Goal: Task Accomplishment & Management: Use online tool/utility

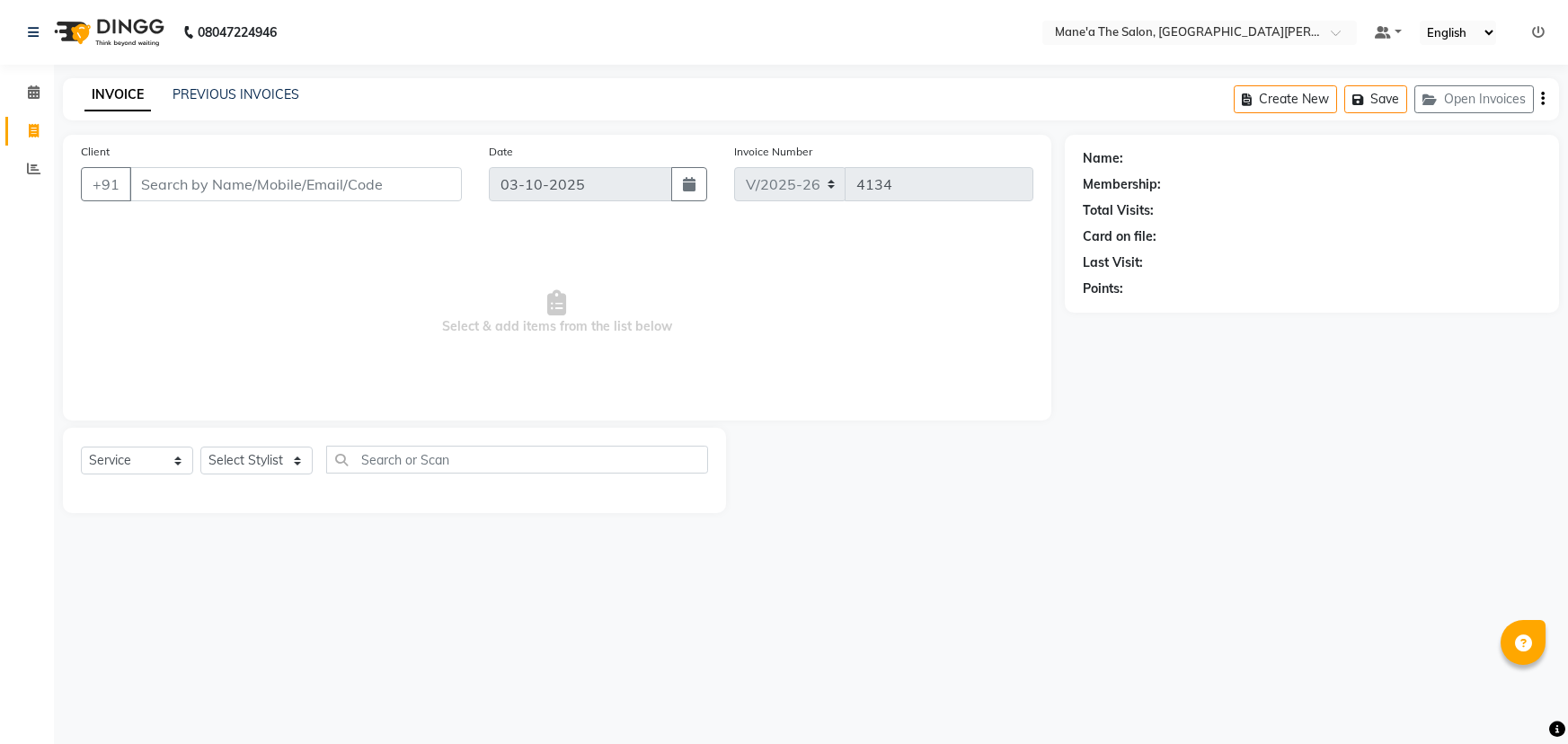
select select "7205"
select select "service"
click at [233, 464] on select "Select Stylist Anil Faeam Junaid New Manager [PERSON_NAME] Owner Rani [PERSON_N…" at bounding box center [256, 460] width 112 height 28
select select "85411"
click at [201, 446] on select "Select Stylist Anil Faeam Junaid New Manager [PERSON_NAME] Owner Rani [PERSON_N…" at bounding box center [256, 460] width 112 height 28
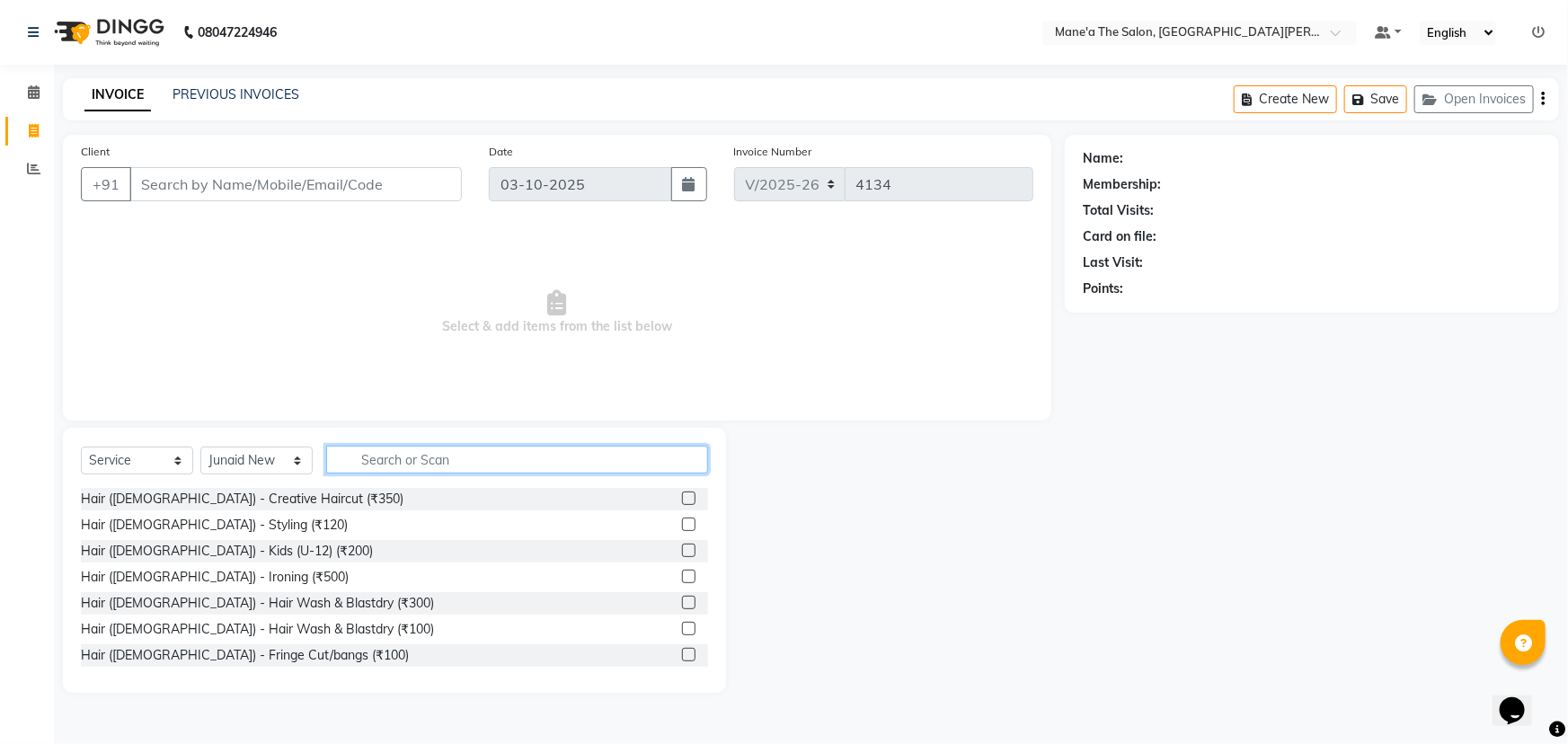
click at [421, 456] on input "text" at bounding box center [518, 459] width 382 height 28
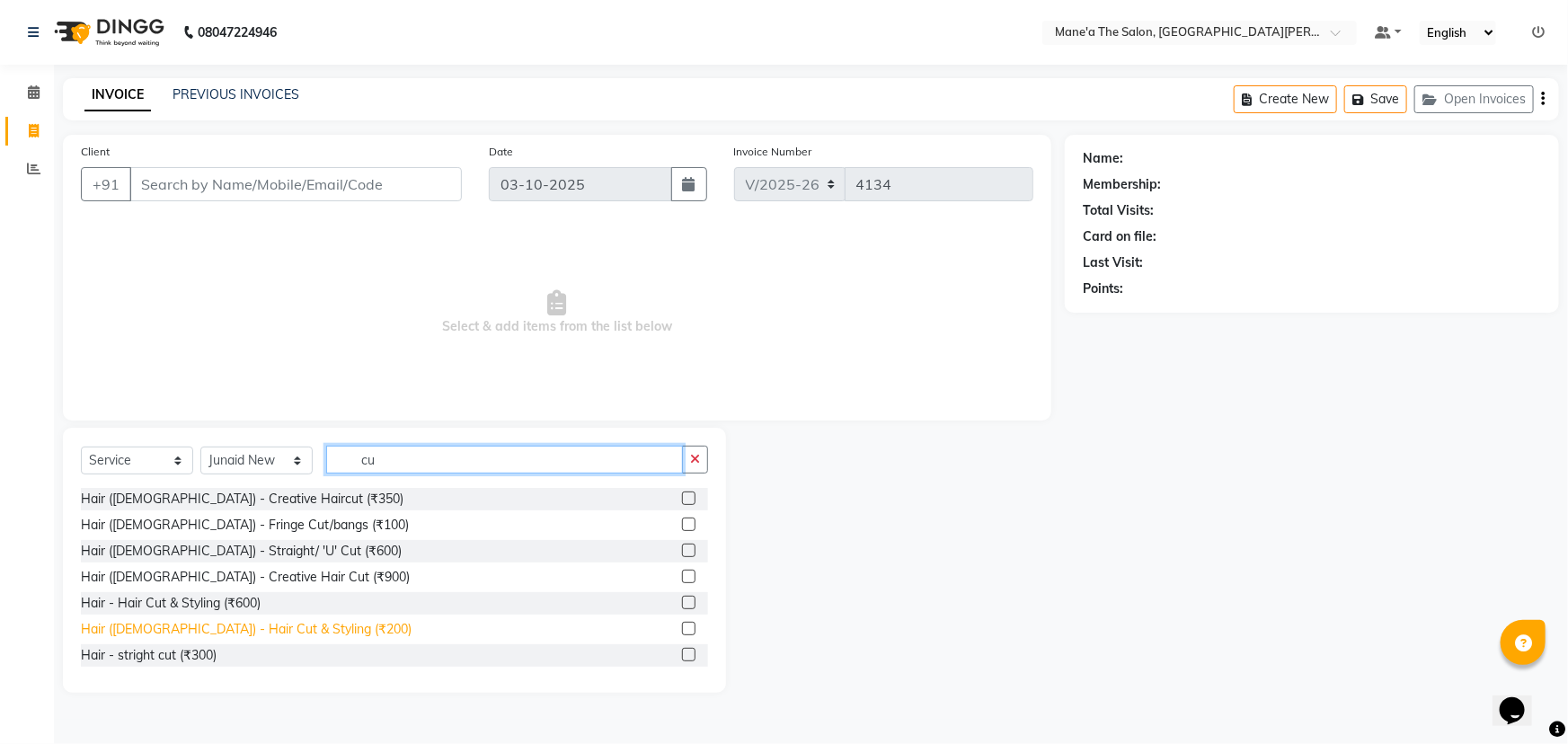
type input "cu"
click at [215, 622] on div "Hair ([DEMOGRAPHIC_DATA]) - Hair Cut & Styling (₹200)" at bounding box center [246, 630] width 330 height 19
checkbox input "false"
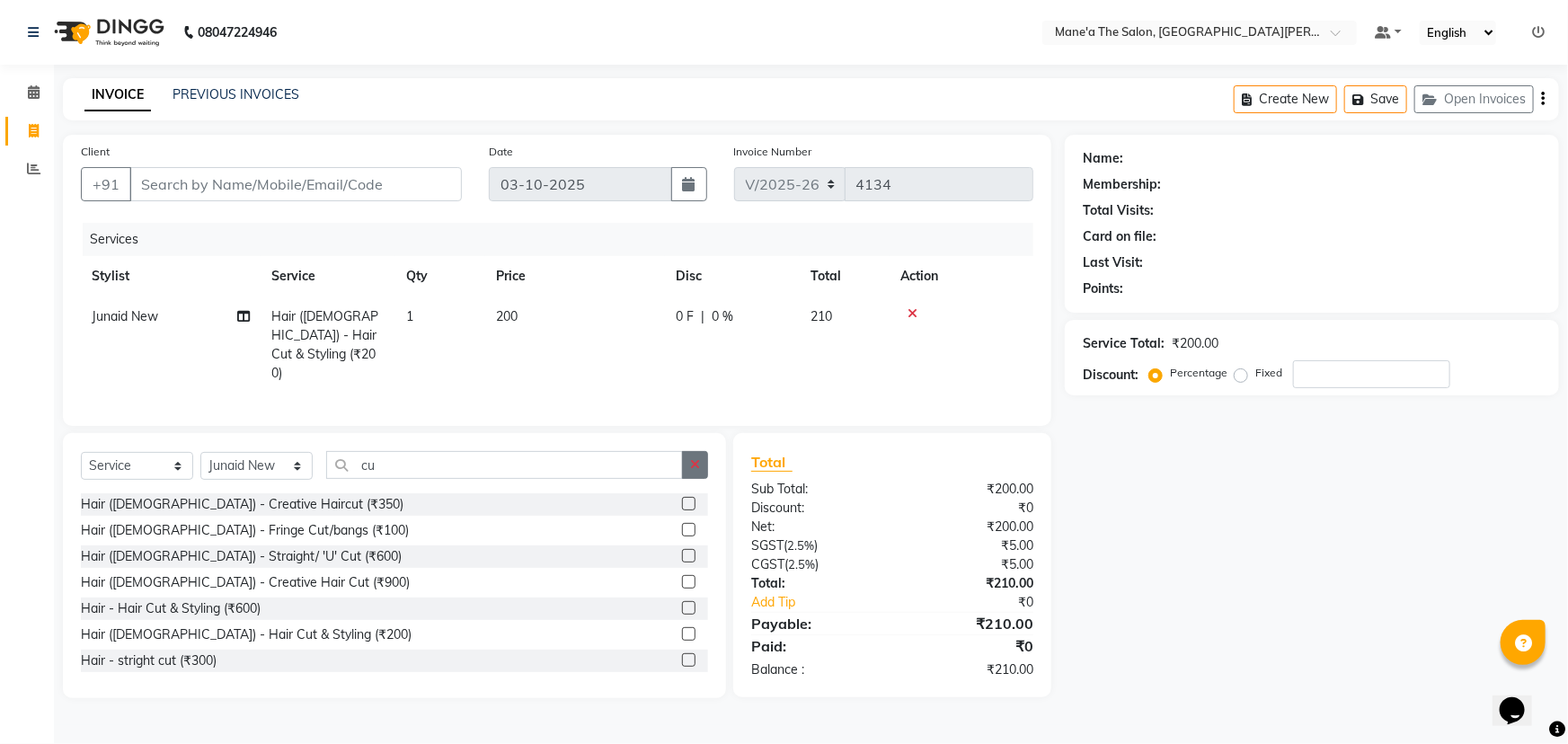
click at [695, 468] on button "button" at bounding box center [694, 465] width 26 height 28
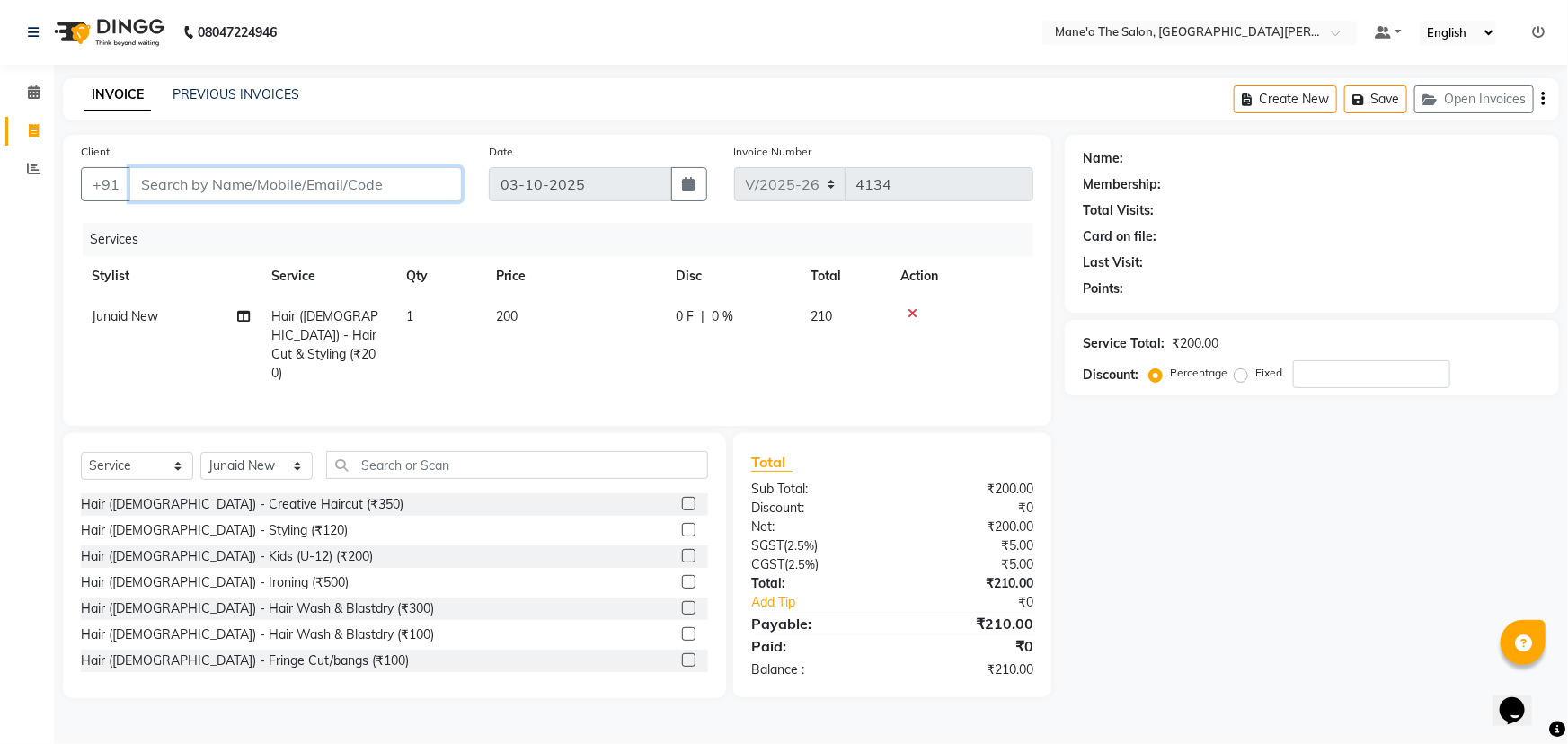
click at [191, 178] on input "Client" at bounding box center [296, 184] width 332 height 35
type input "7"
type input "0"
type input "7799441131"
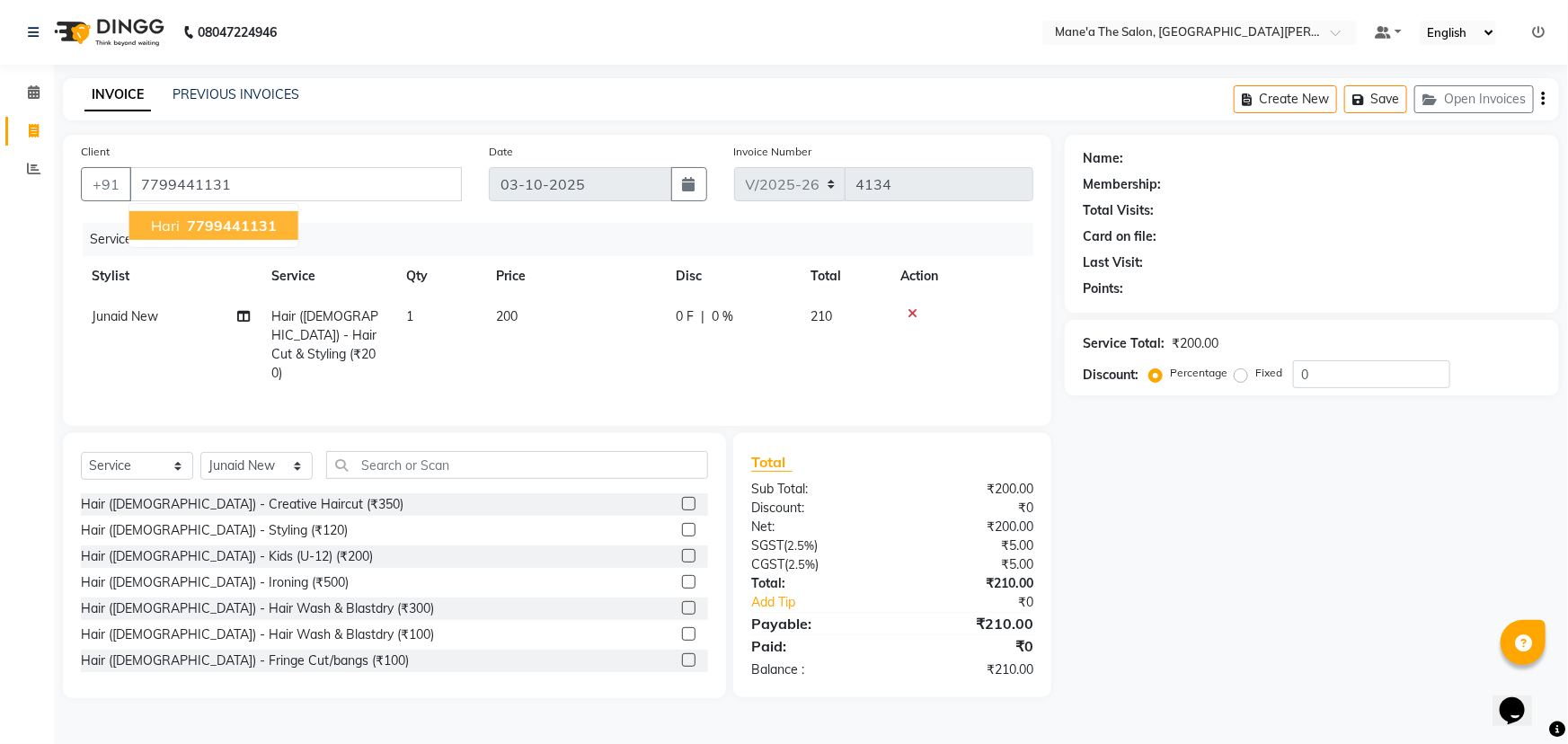
select select "1: Object"
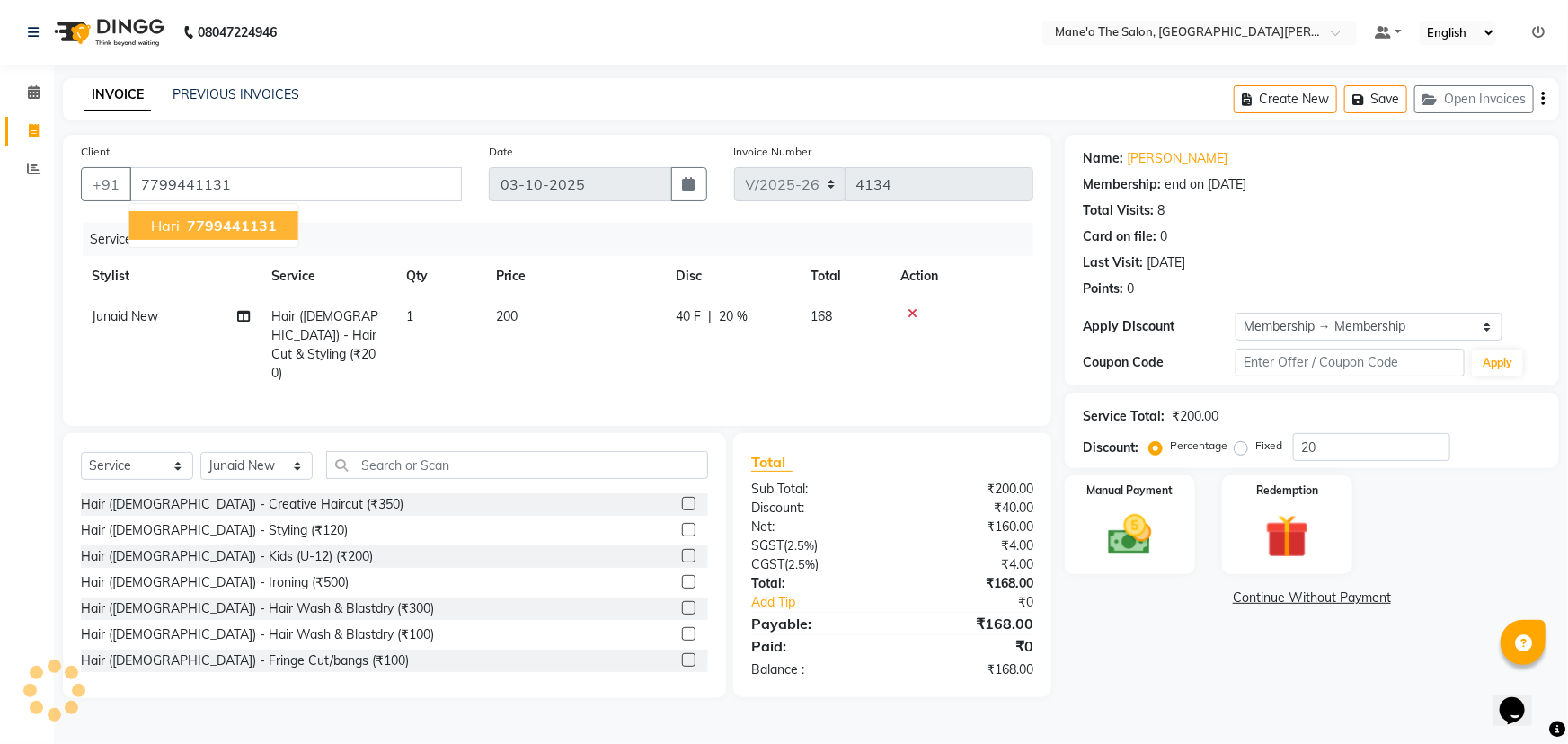
click at [197, 220] on span "7799441131" at bounding box center [232, 226] width 90 height 18
type input "0"
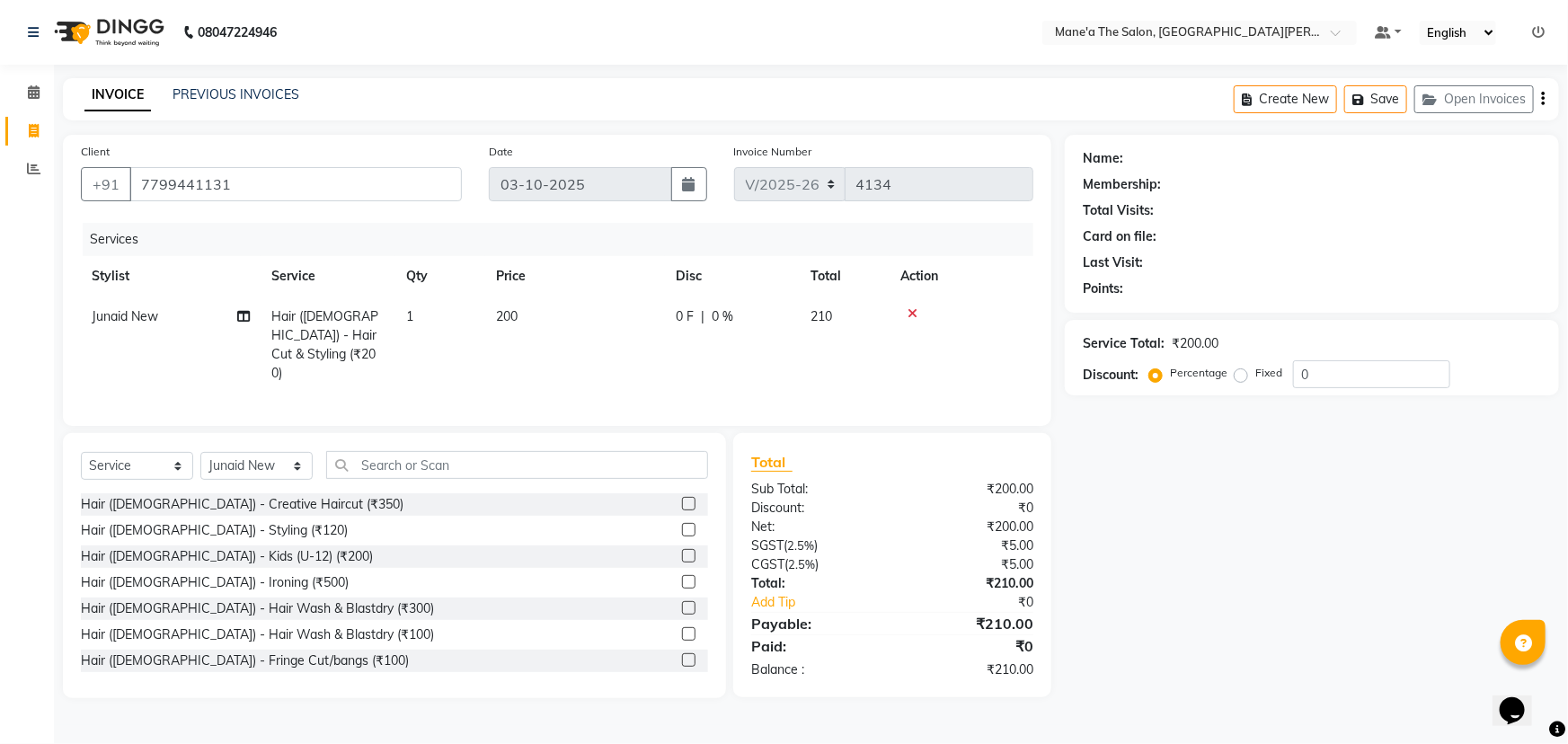
select select "1: Object"
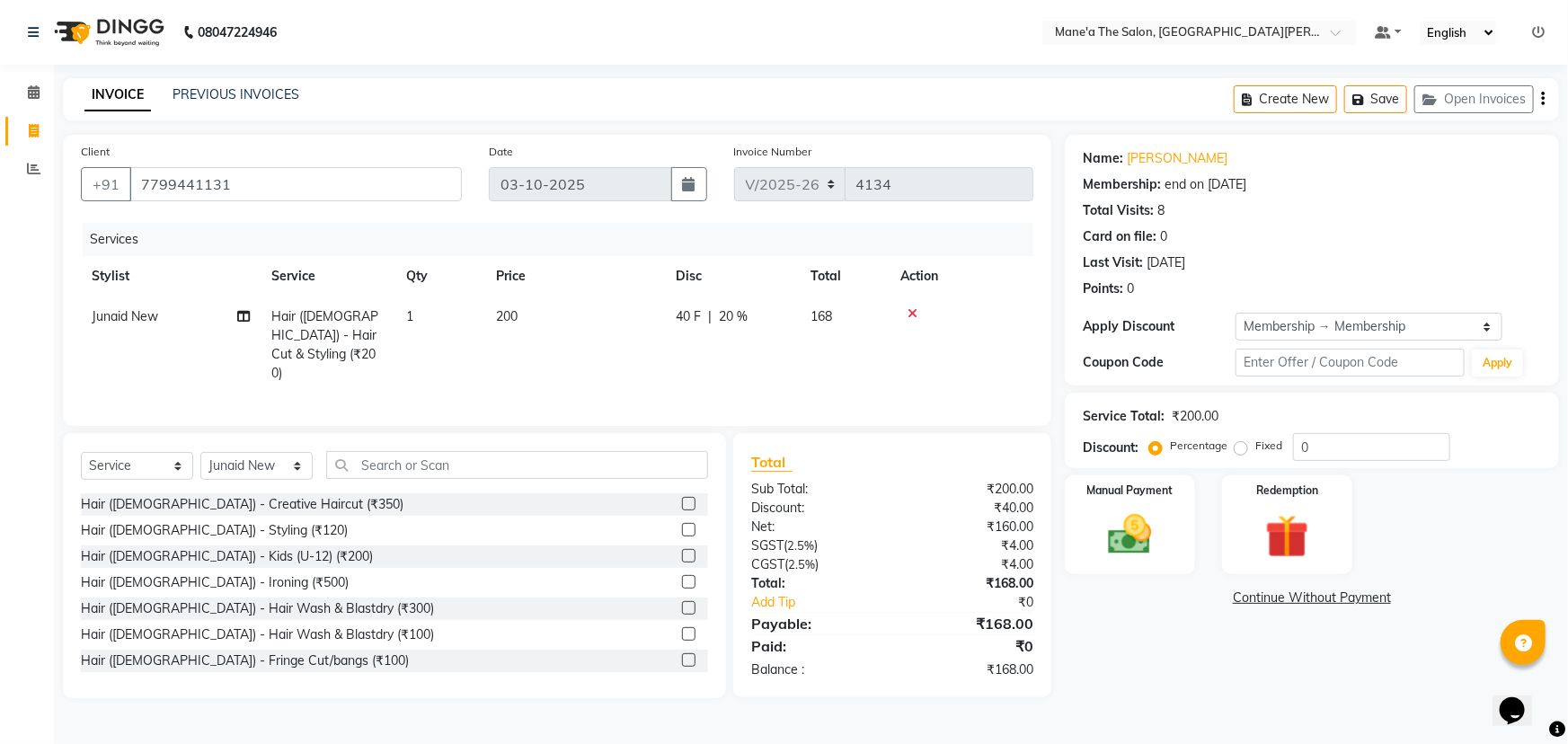
type input "20"
click at [370, 454] on input "text" at bounding box center [518, 465] width 382 height 28
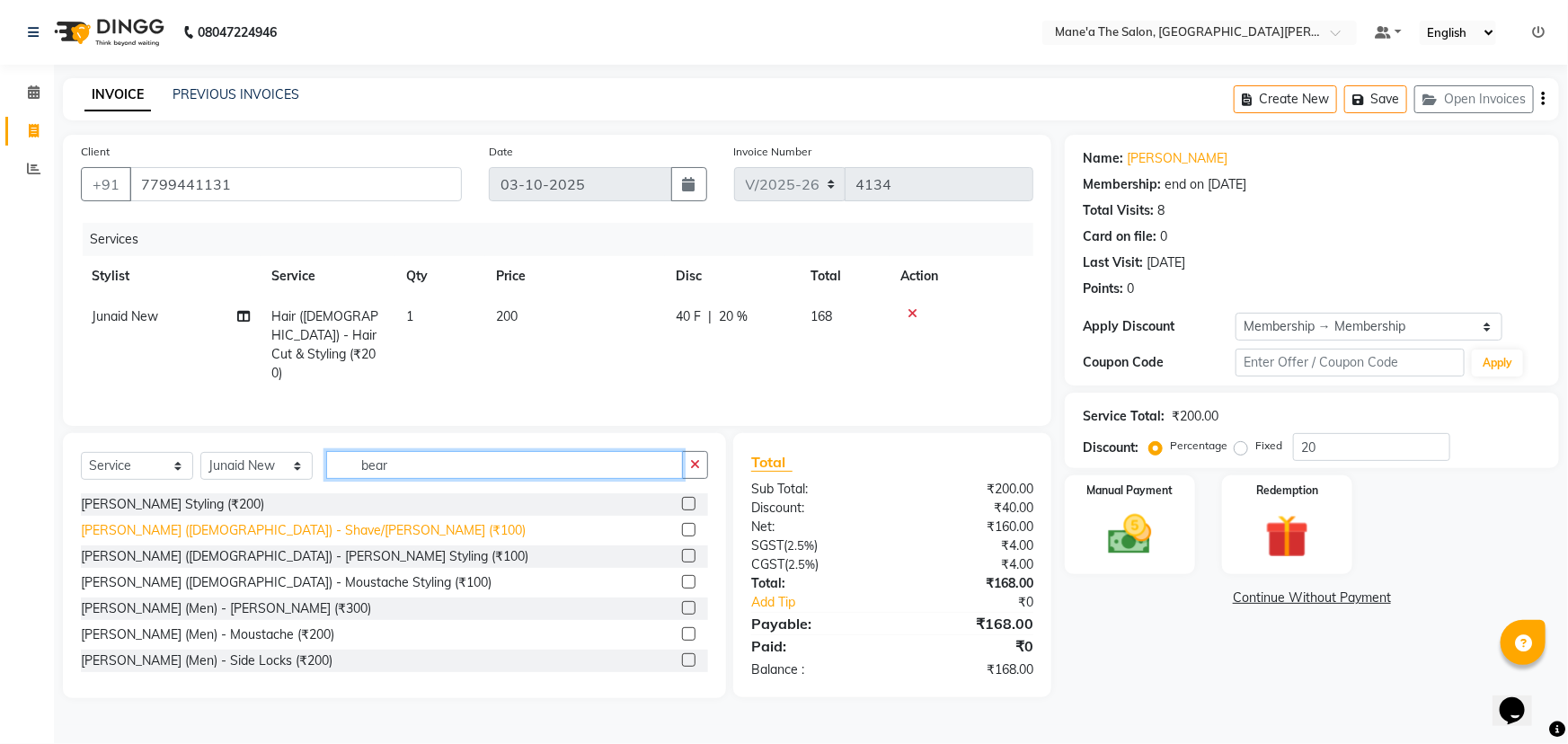
type input "bear"
click at [185, 522] on div "[PERSON_NAME] ([DEMOGRAPHIC_DATA]) - Shave/[PERSON_NAME] (₹100)" at bounding box center [302, 531] width 445 height 19
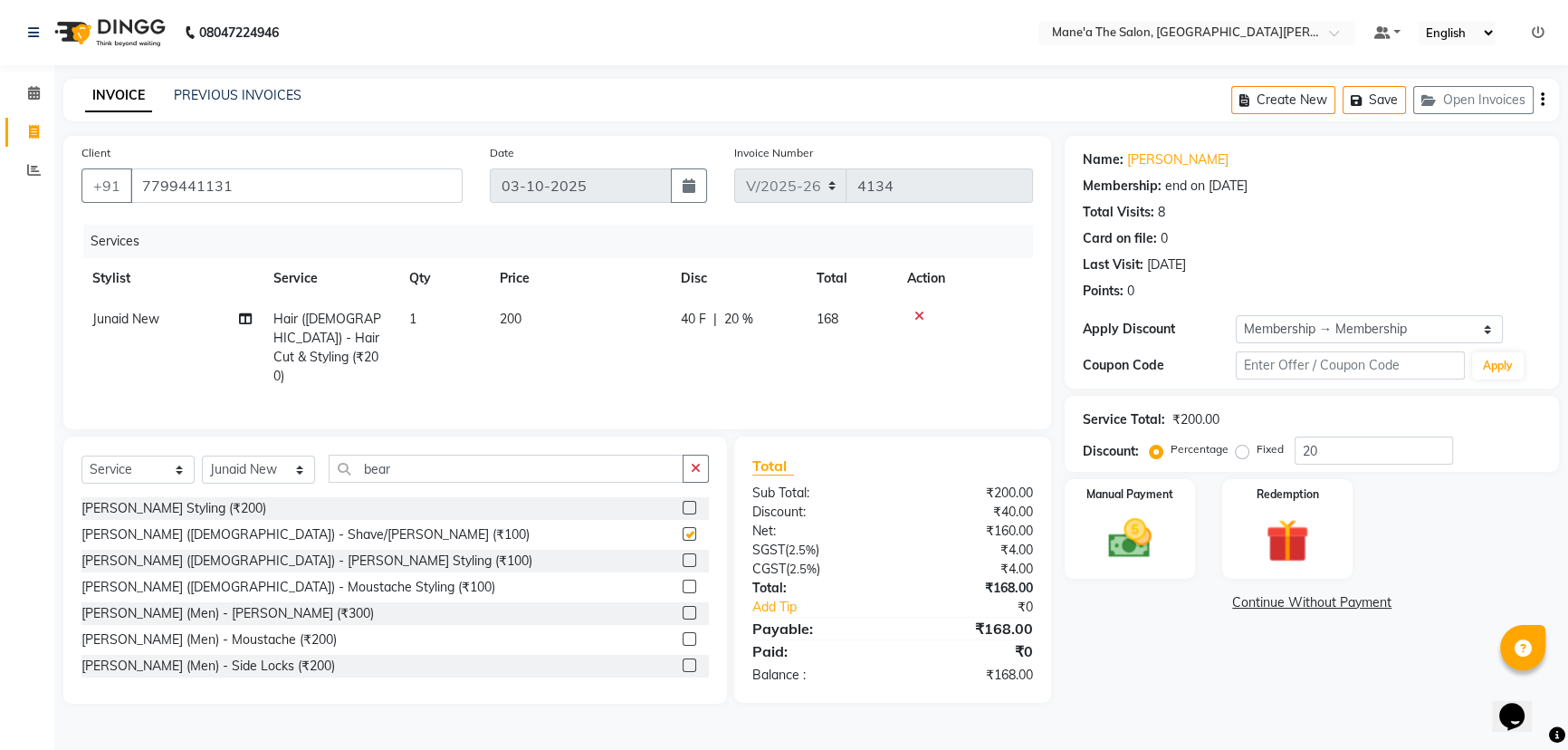
checkbox input "false"
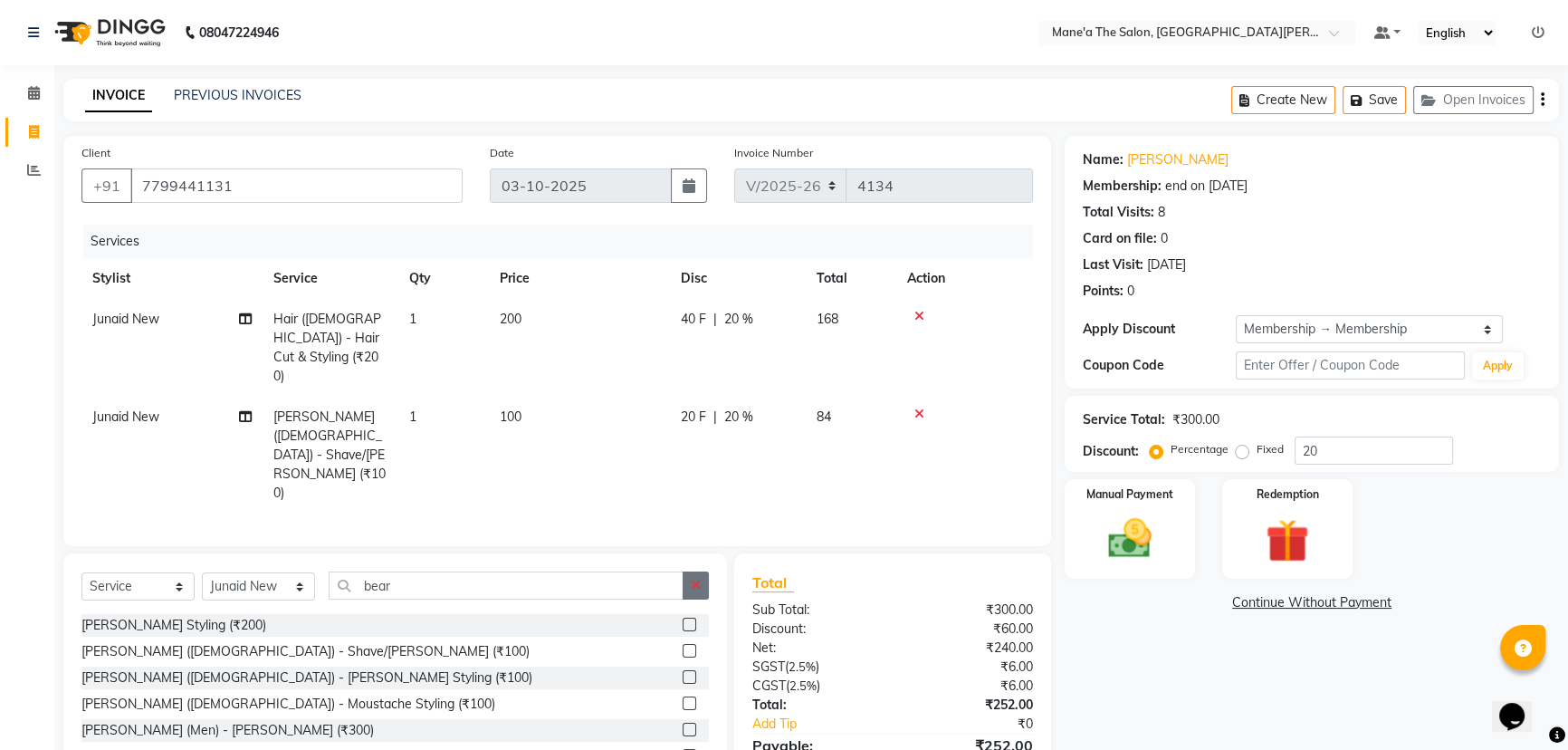
click at [702, 572] on button "button" at bounding box center [695, 585] width 26 height 28
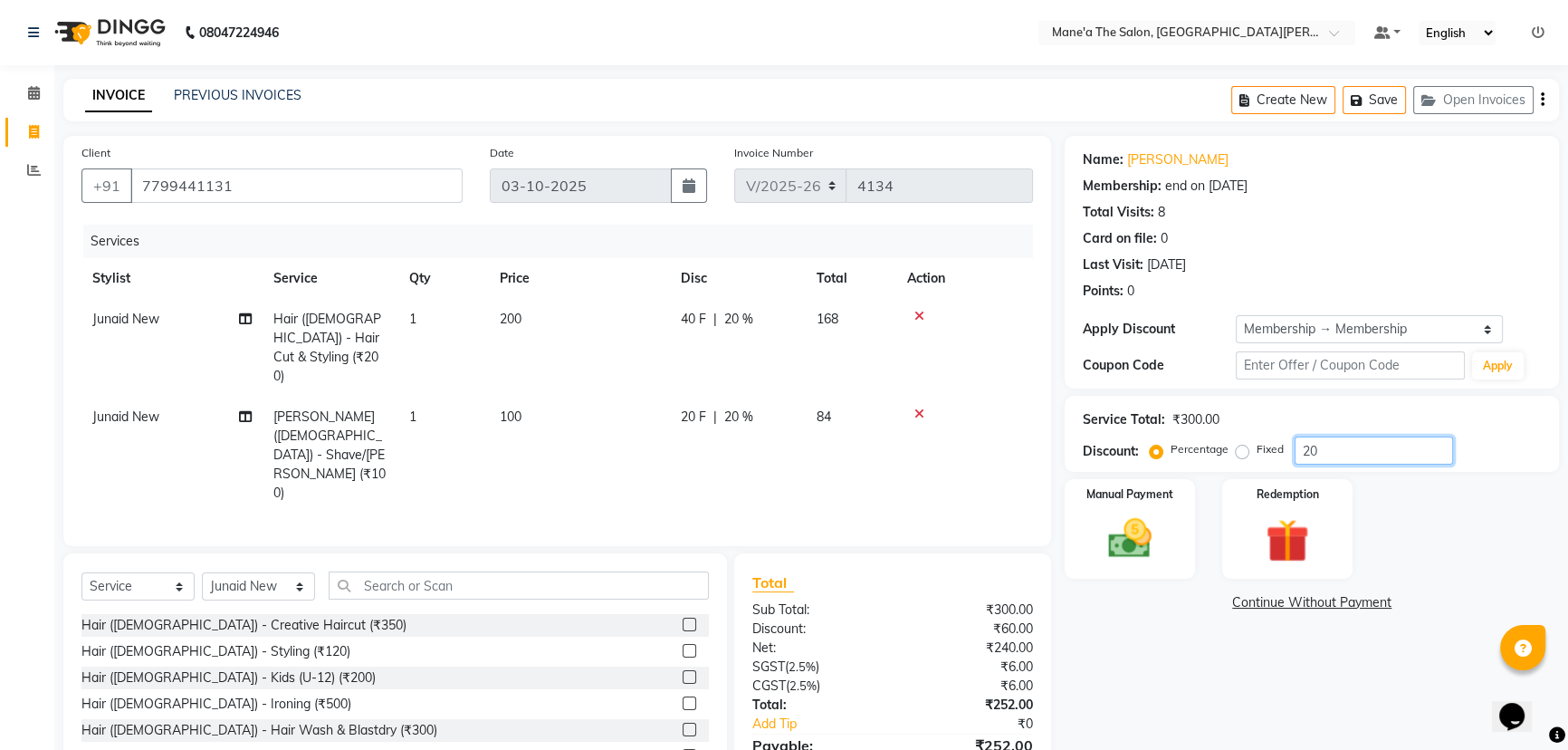
click at [1324, 446] on input "20" at bounding box center [1375, 450] width 159 height 28
type input "2"
type input "10"
click at [1173, 537] on div "Manual Payment" at bounding box center [1130, 528] width 135 height 104
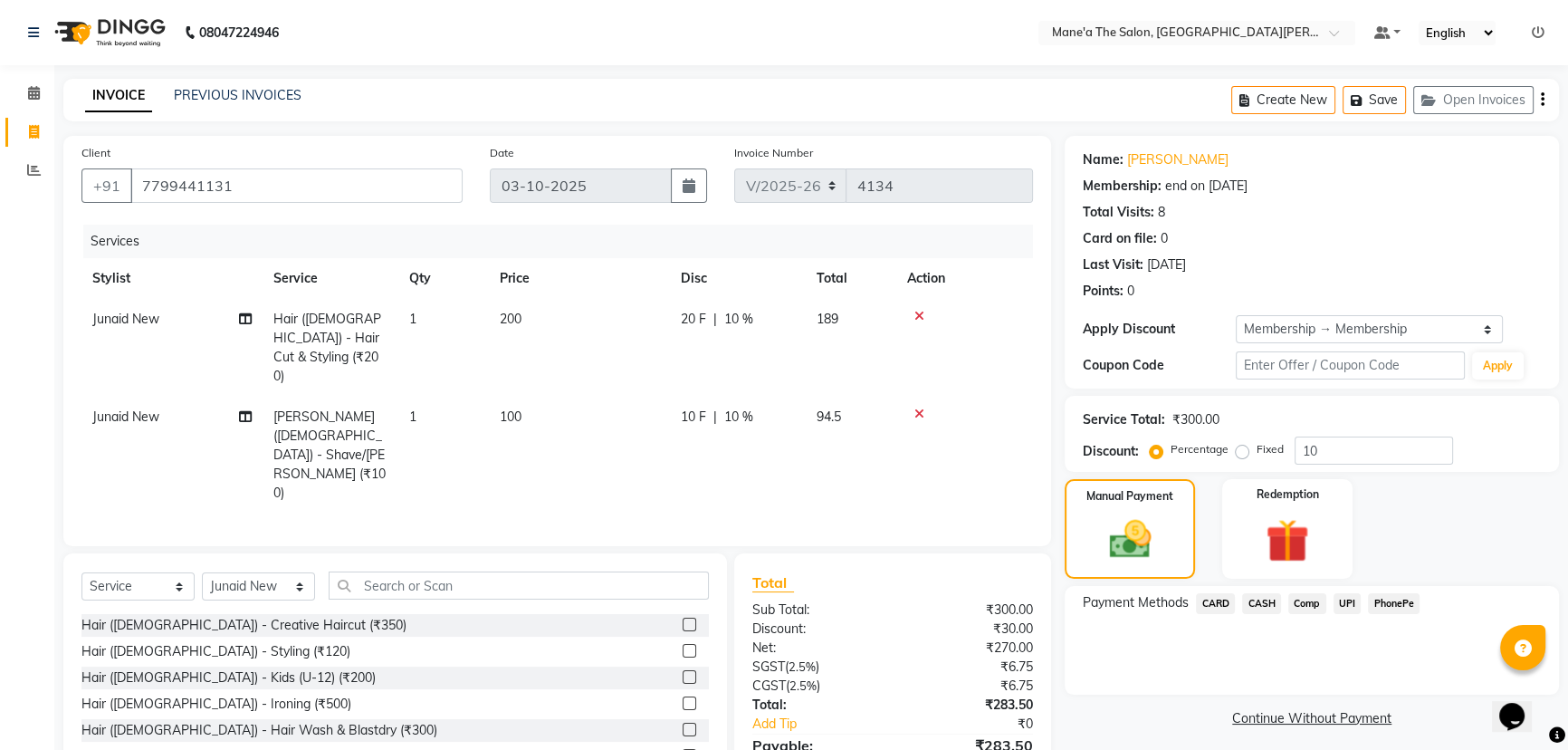
click at [1396, 607] on span "PhonePe" at bounding box center [1393, 604] width 51 height 21
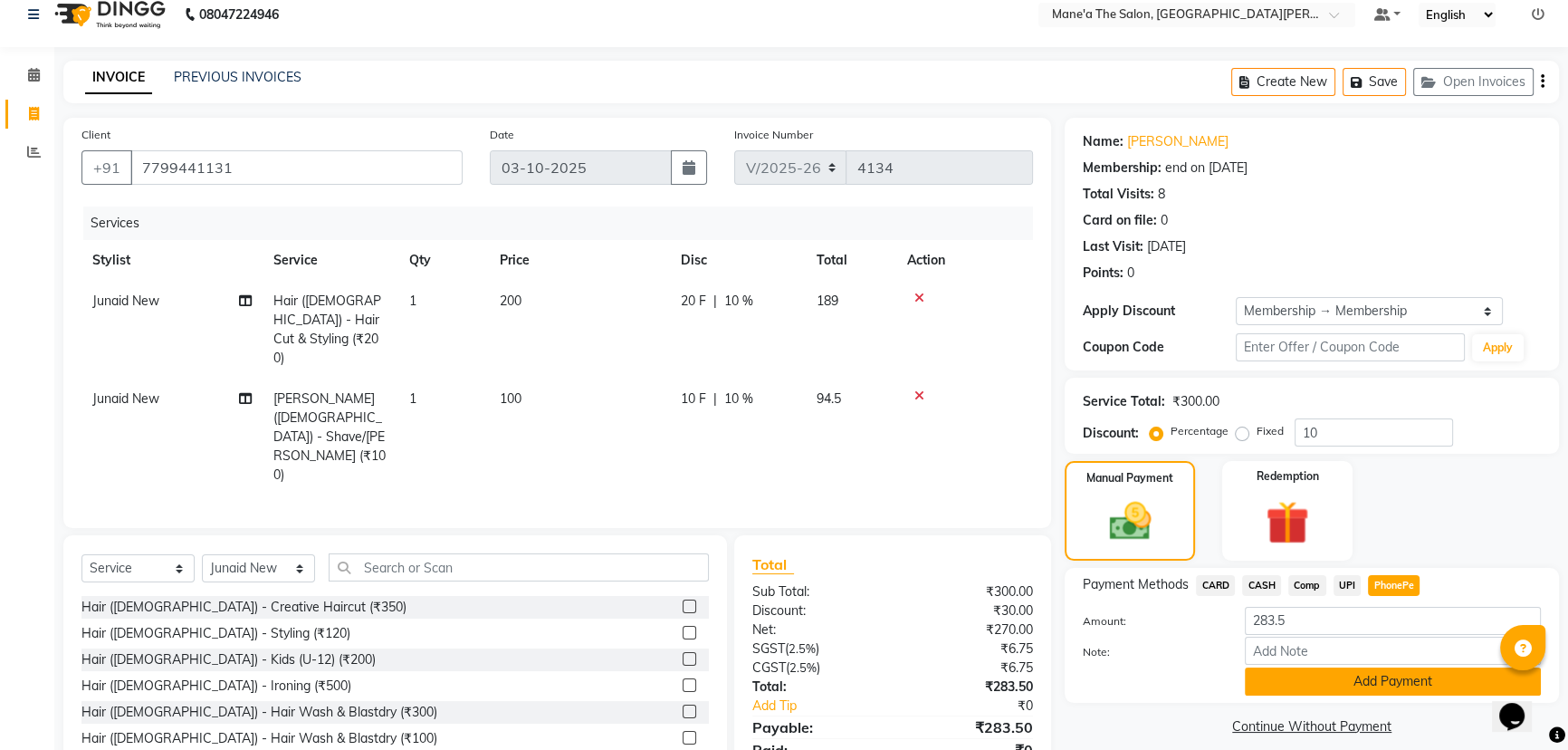
scroll to position [35, 0]
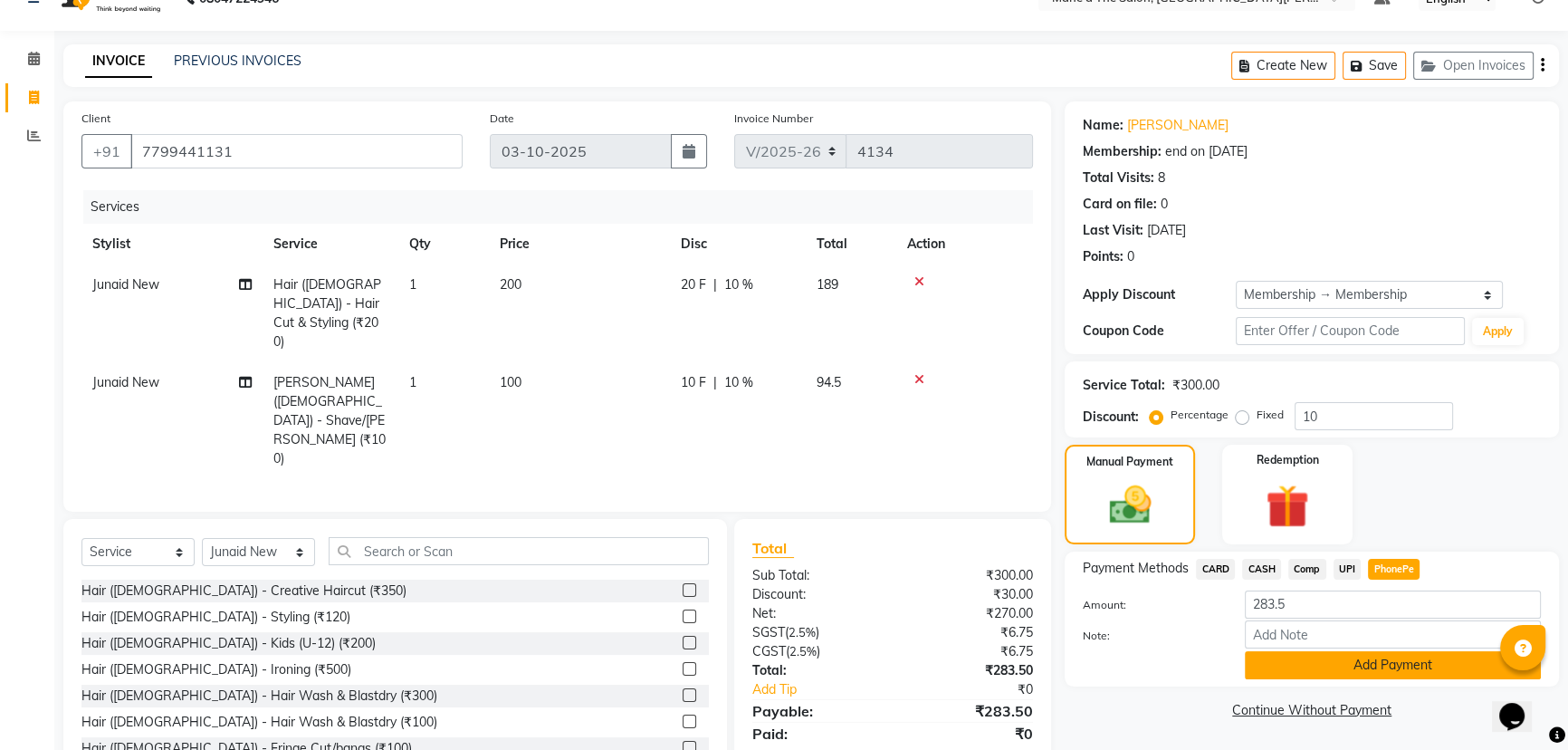
click at [1396, 674] on button "Add Payment" at bounding box center [1393, 665] width 296 height 28
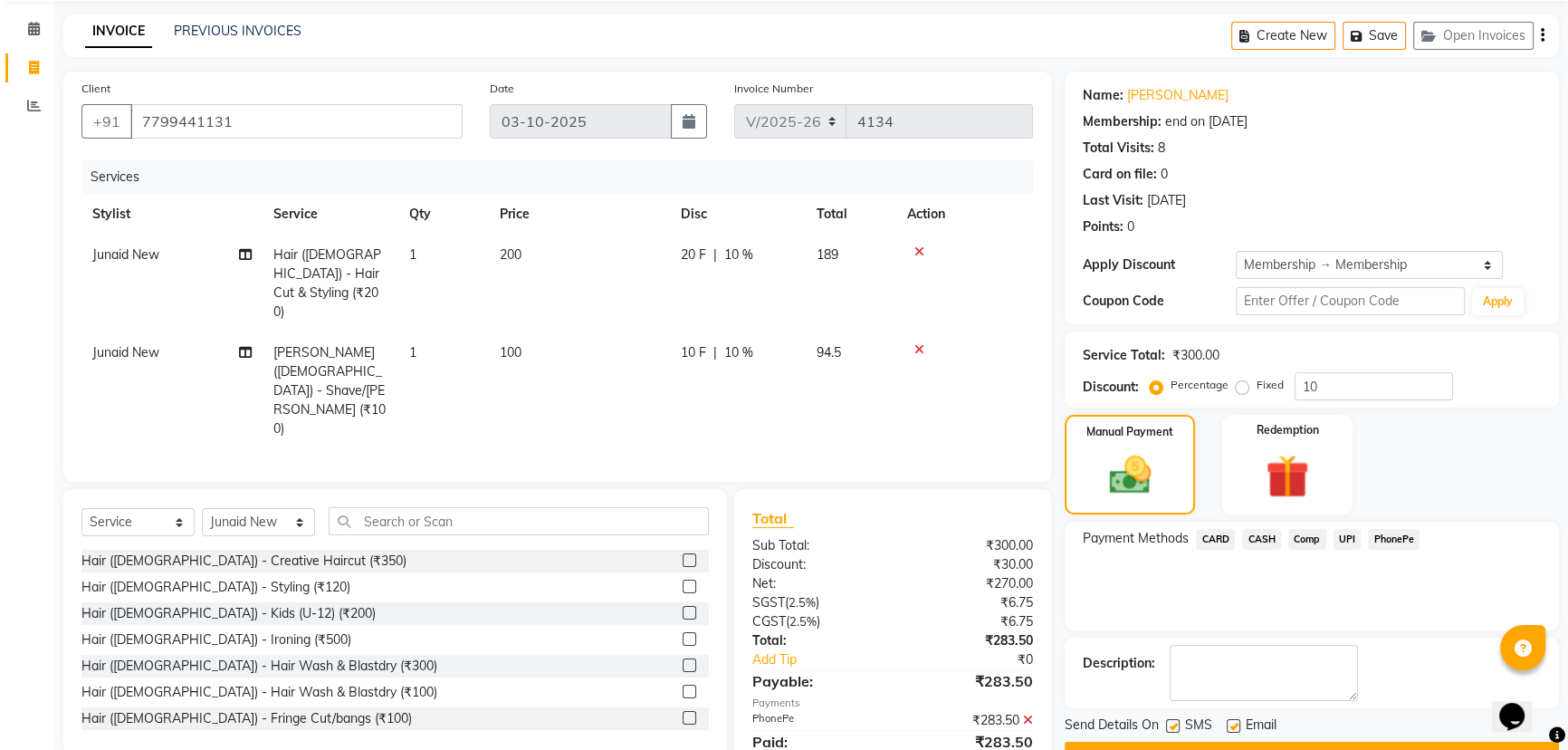
scroll to position [109, 0]
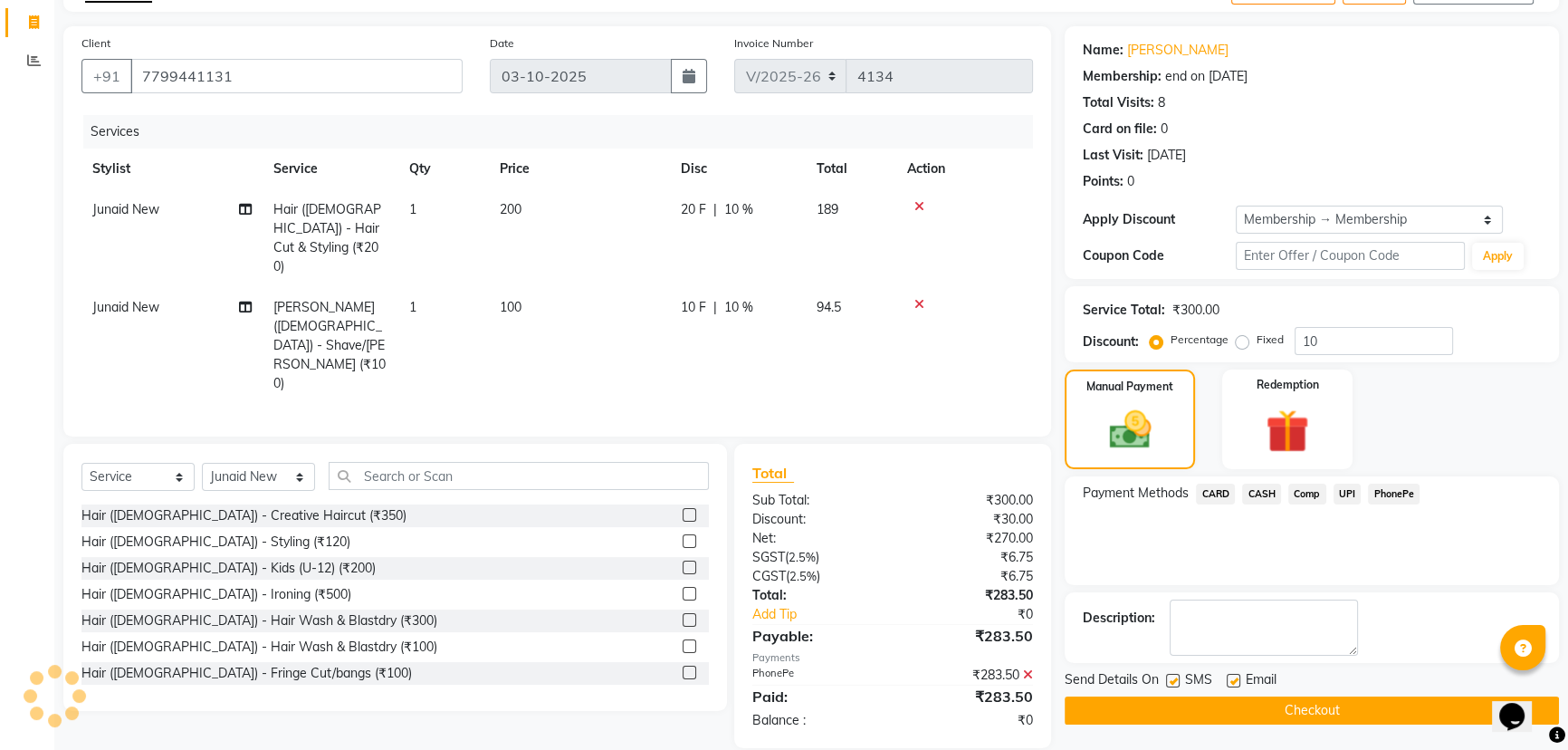
click at [1253, 712] on button "Checkout" at bounding box center [1312, 710] width 494 height 28
